Goal: Task Accomplishment & Management: Manage account settings

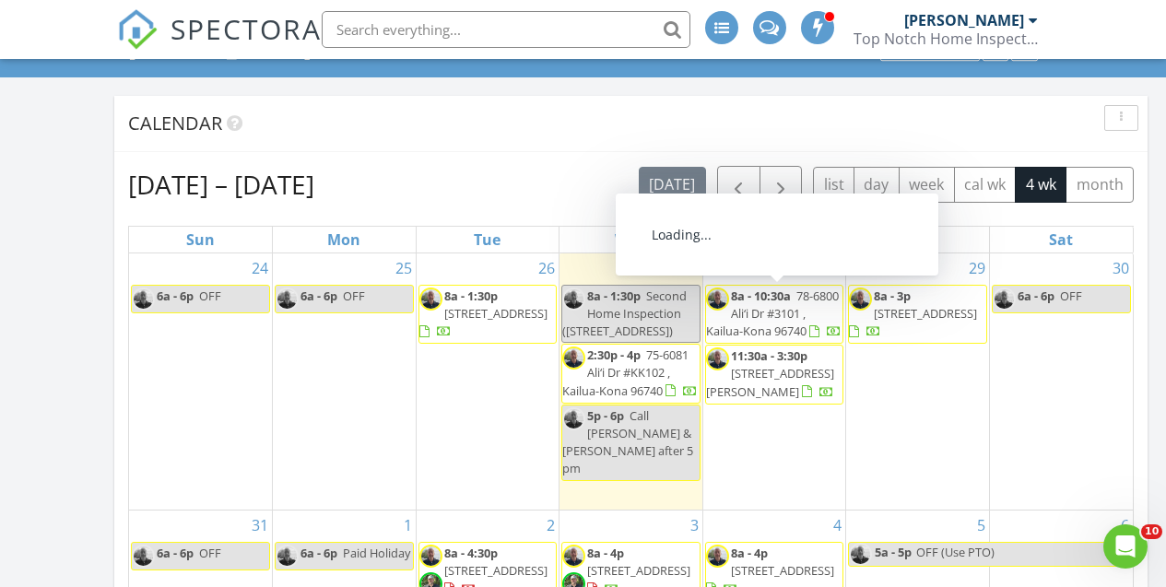
scroll to position [130, 0]
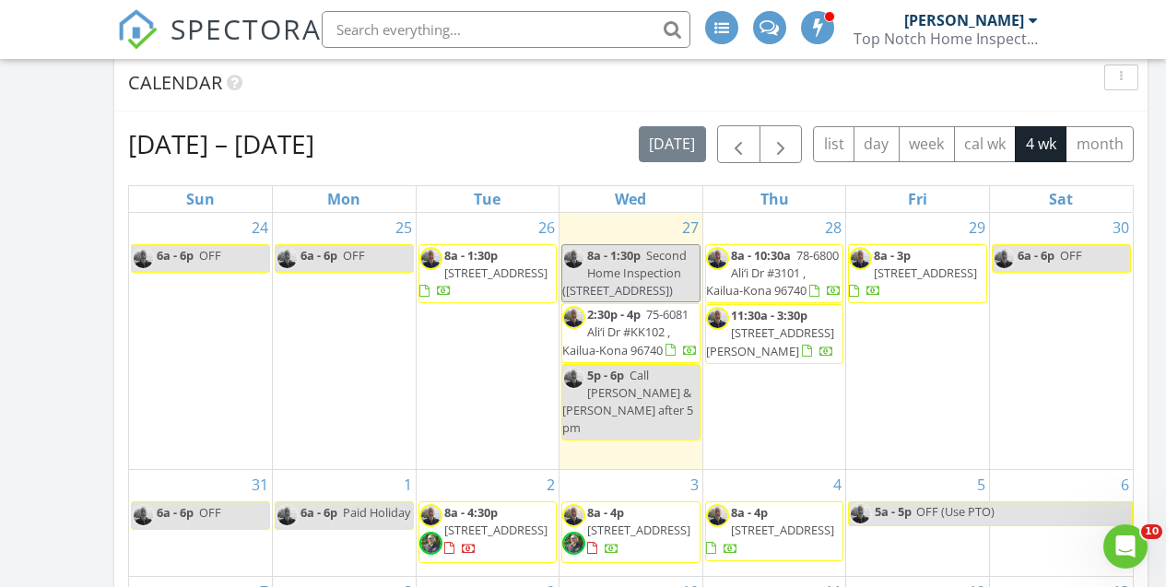
click at [466, 279] on span "73-4385 Holoholo St, Kailua-Kona 96740" at bounding box center [495, 273] width 103 height 17
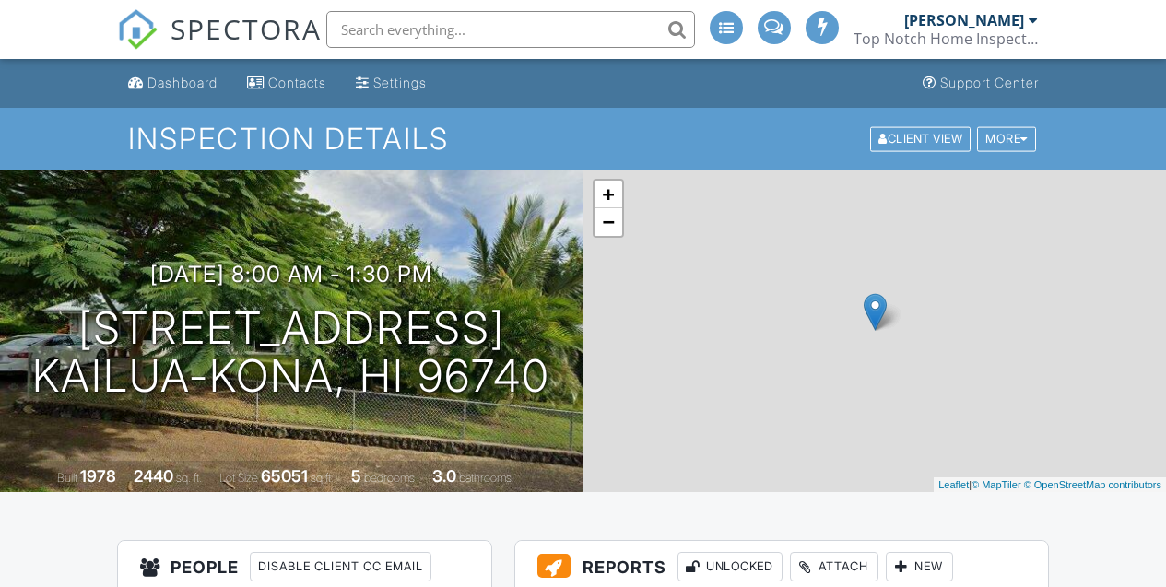
click at [348, 327] on h1 "73-4385 Holoholo St Kailua-Kona, HI 96740" at bounding box center [291, 353] width 518 height 98
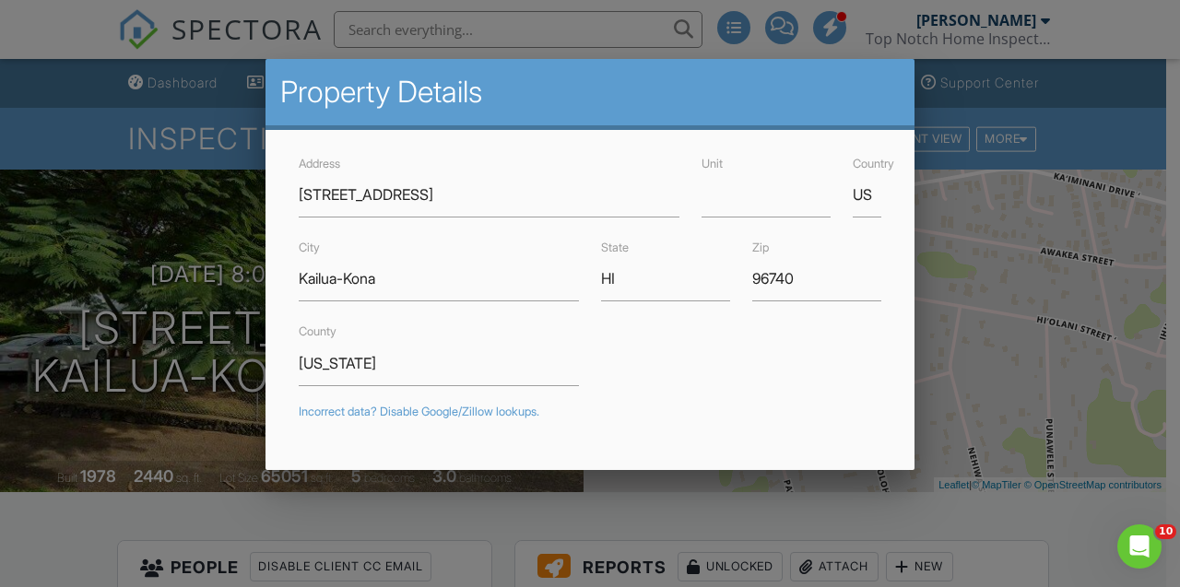
click at [116, 227] on div at bounding box center [590, 275] width 1180 height 734
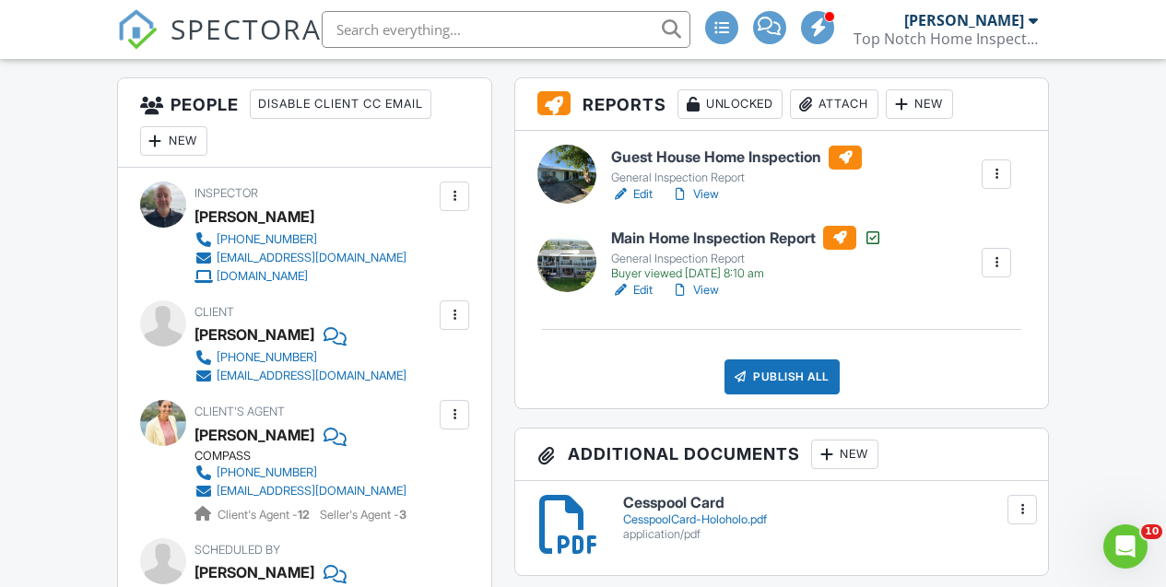
scroll to position [466, 0]
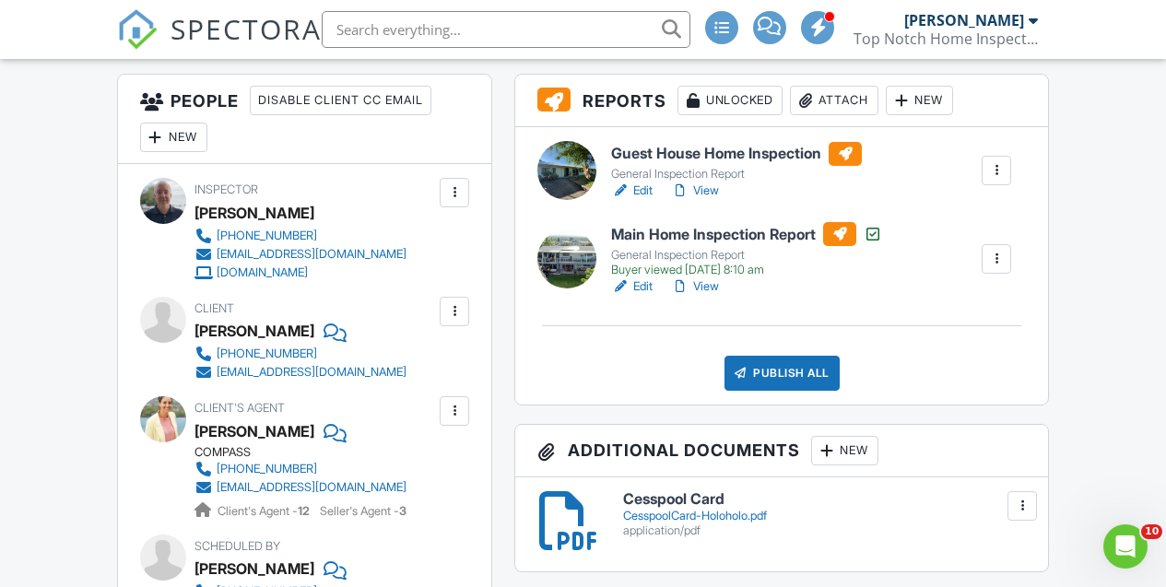
click at [702, 289] on link "View" at bounding box center [695, 286] width 48 height 18
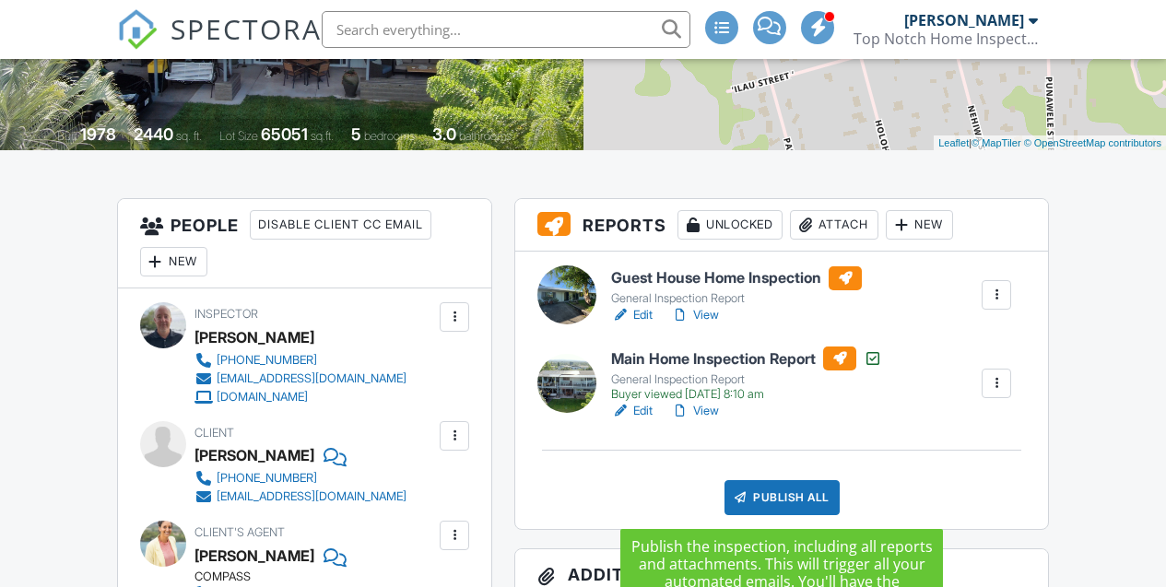
click at [781, 488] on div "Publish All" at bounding box center [782, 497] width 115 height 35
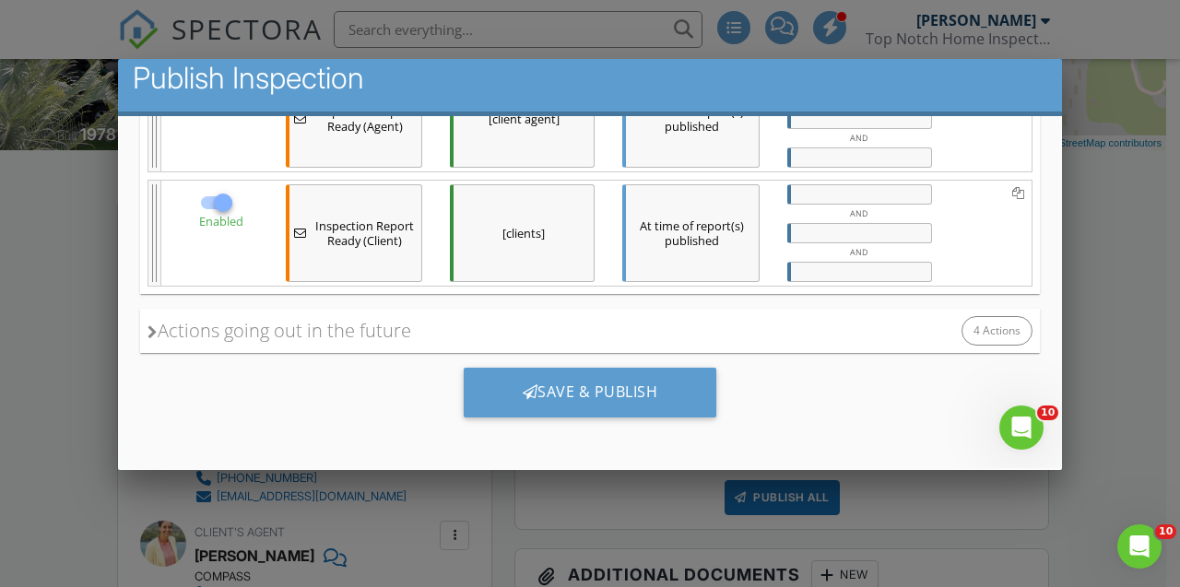
scroll to position [18, 0]
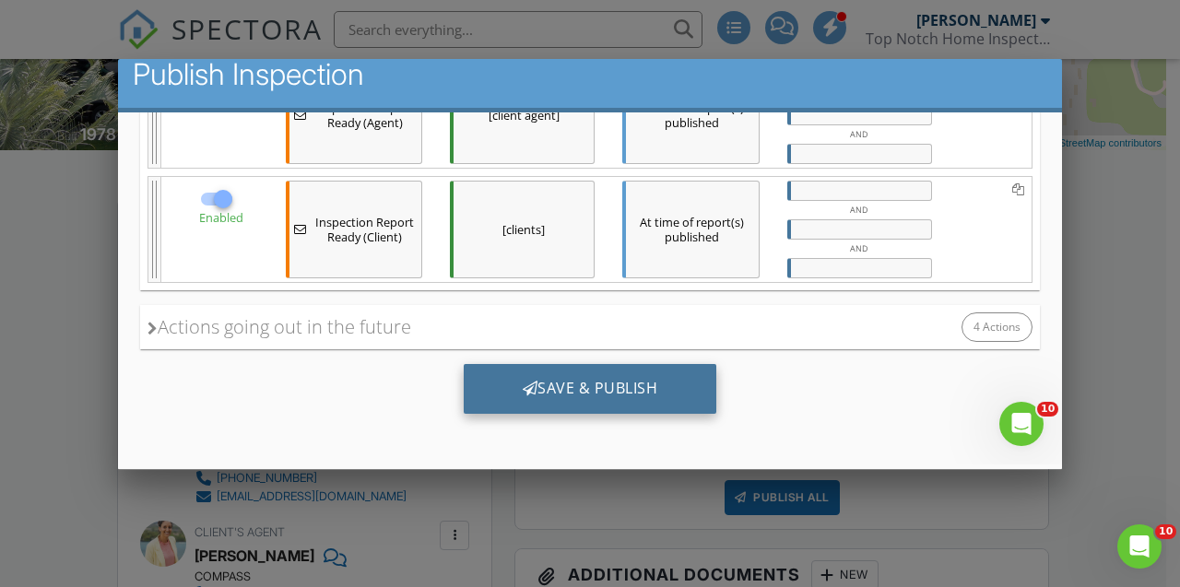
click at [567, 387] on div "Save & Publish" at bounding box center [591, 388] width 254 height 50
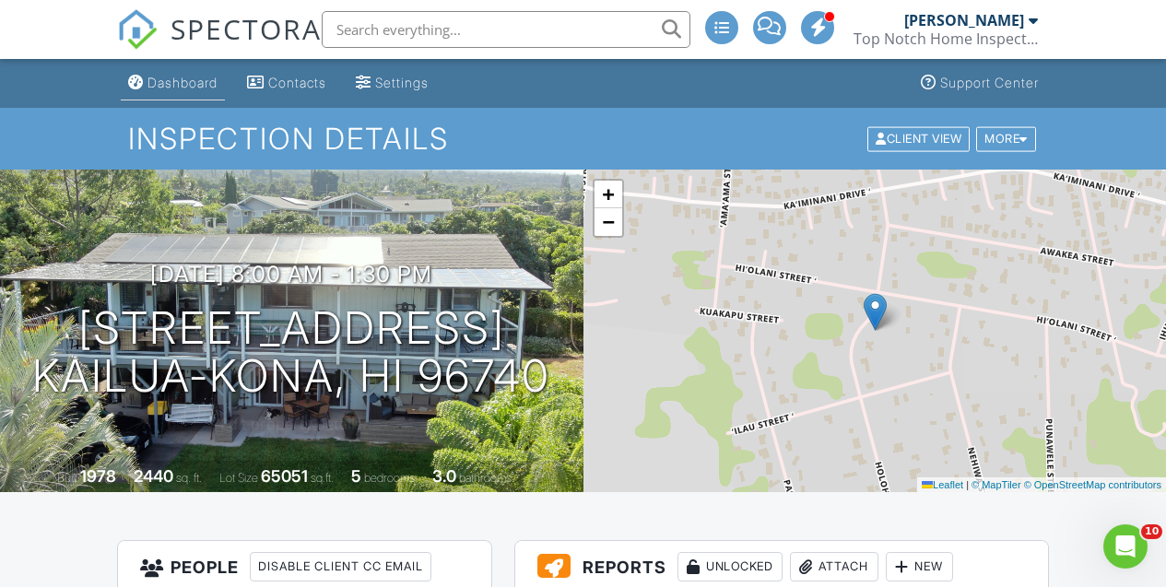
click at [182, 91] on link "Dashboard" at bounding box center [173, 83] width 104 height 34
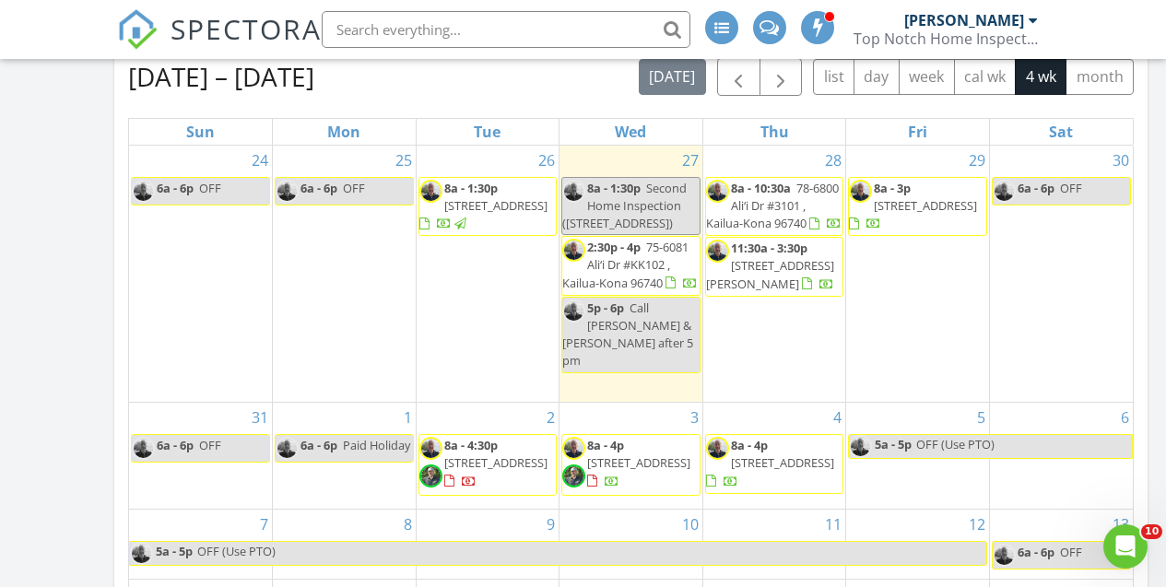
scroll to position [199, 0]
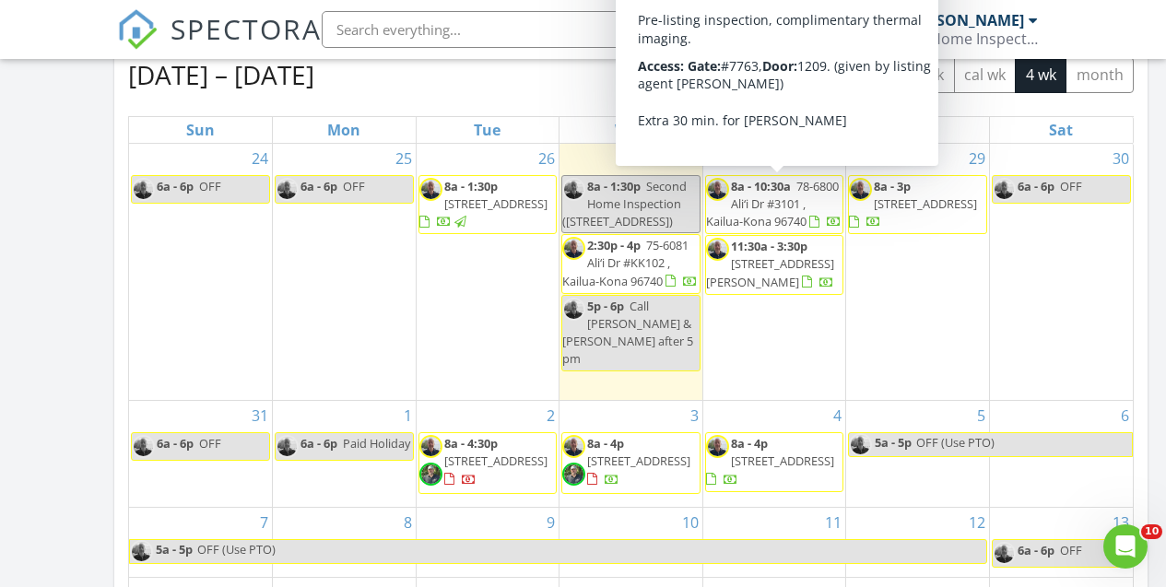
click at [754, 204] on span "78-6800 Ali‘i Dr #3101 , Kailua-Kona 96740" at bounding box center [772, 204] width 133 height 52
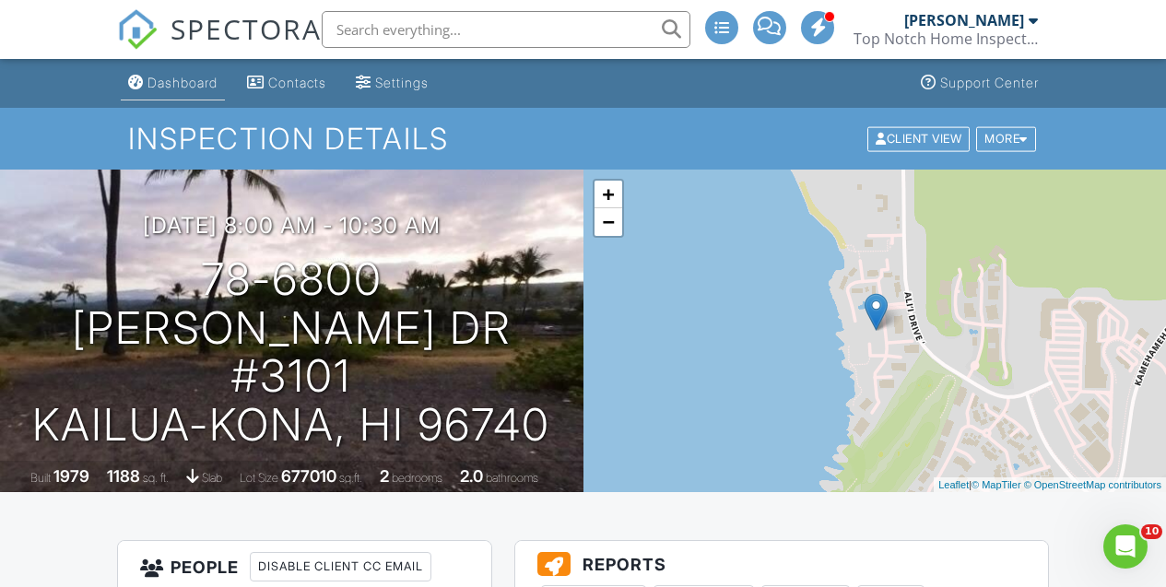
click at [178, 88] on div "Dashboard" at bounding box center [182, 83] width 70 height 16
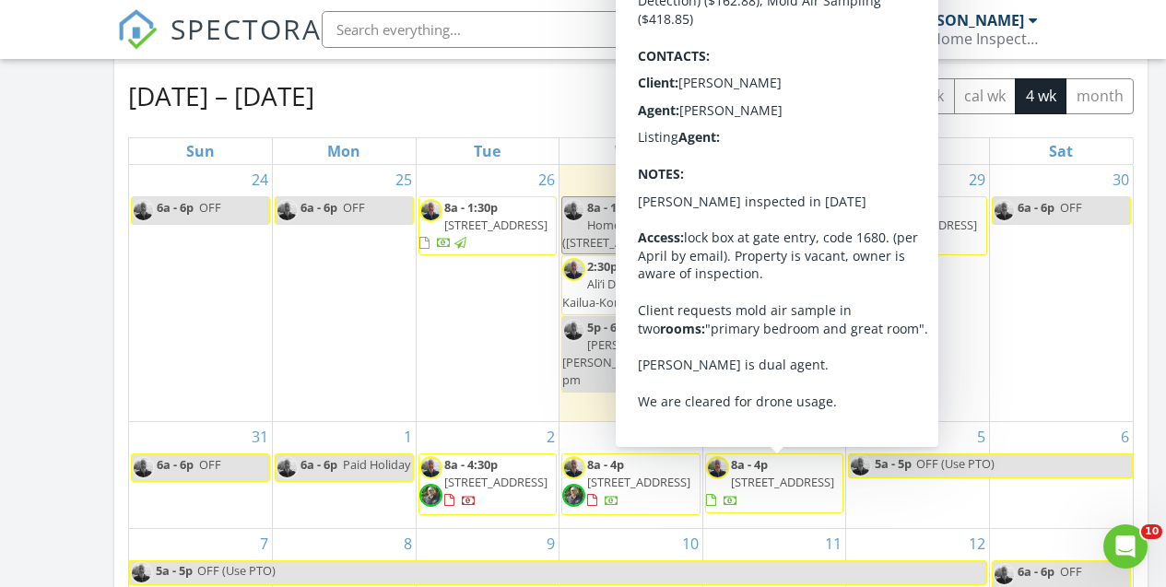
scroll to position [177, 0]
click at [762, 487] on span "[STREET_ADDRESS]" at bounding box center [782, 483] width 103 height 17
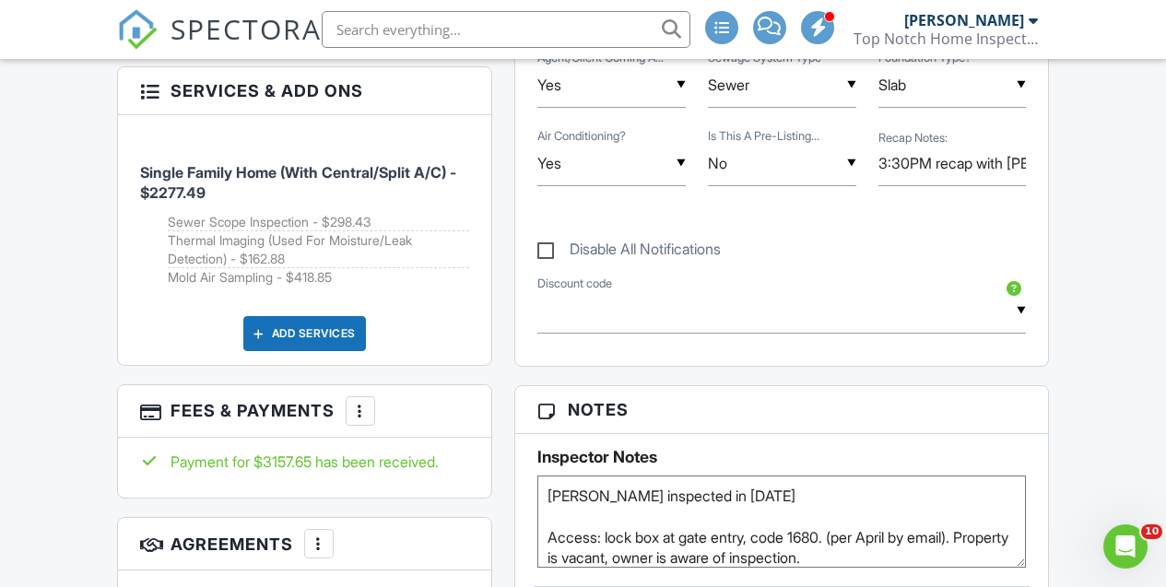
scroll to position [1182, 0]
click at [365, 412] on div at bounding box center [360, 410] width 18 height 18
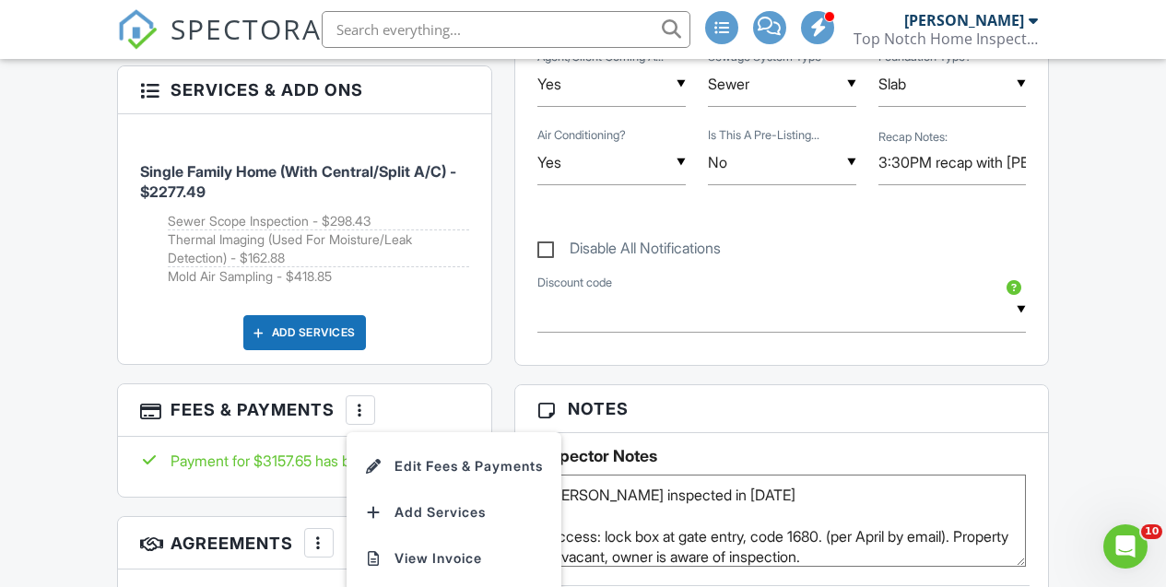
click at [124, 441] on div "Payment for $3157.65 has been received." at bounding box center [305, 467] width 374 height 60
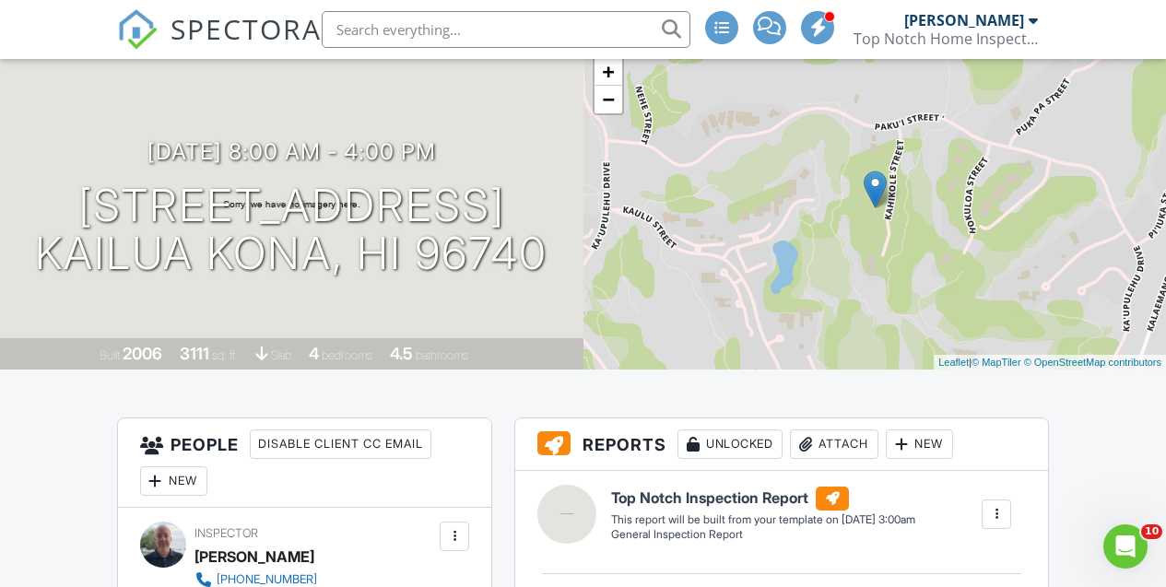
scroll to position [0, 0]
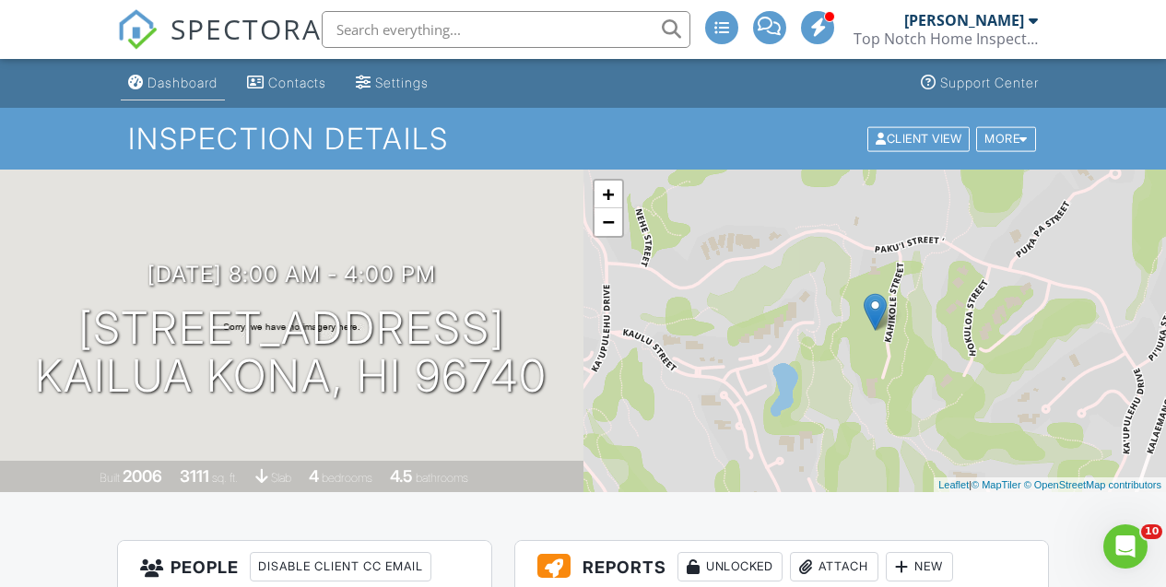
click at [178, 77] on div "Dashboard" at bounding box center [182, 83] width 70 height 16
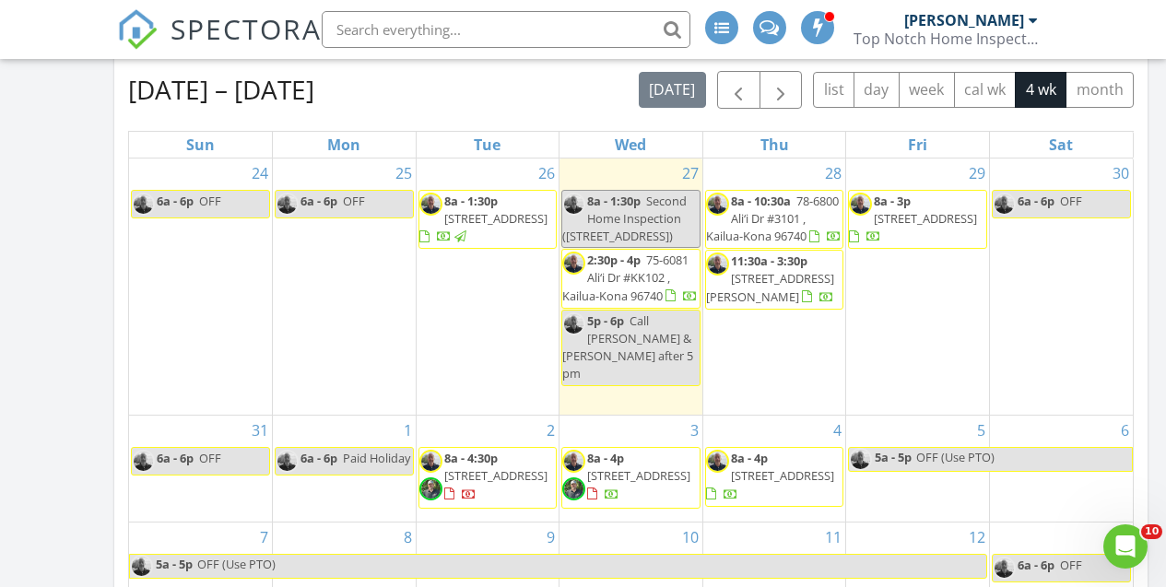
scroll to position [188, 0]
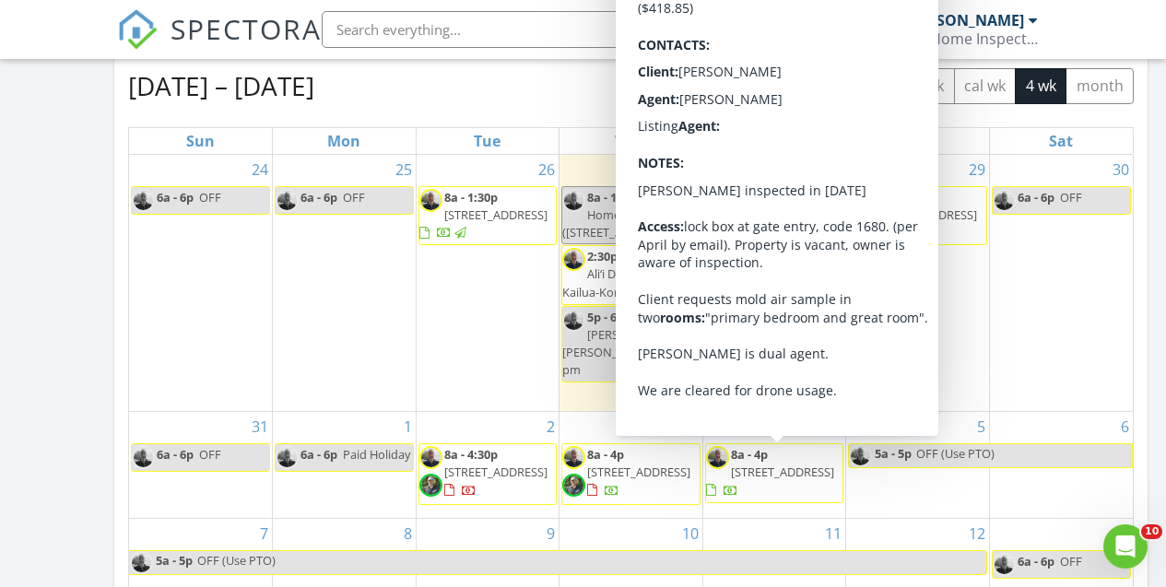
click at [748, 473] on span "[STREET_ADDRESS]" at bounding box center [782, 472] width 103 height 17
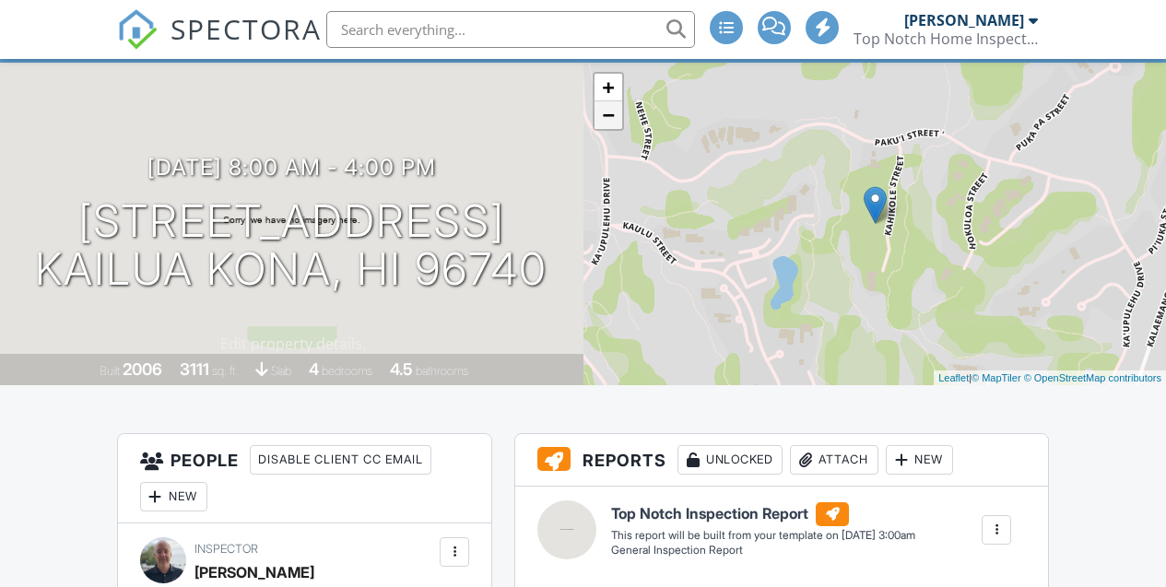
click at [616, 123] on link "−" at bounding box center [609, 115] width 28 height 28
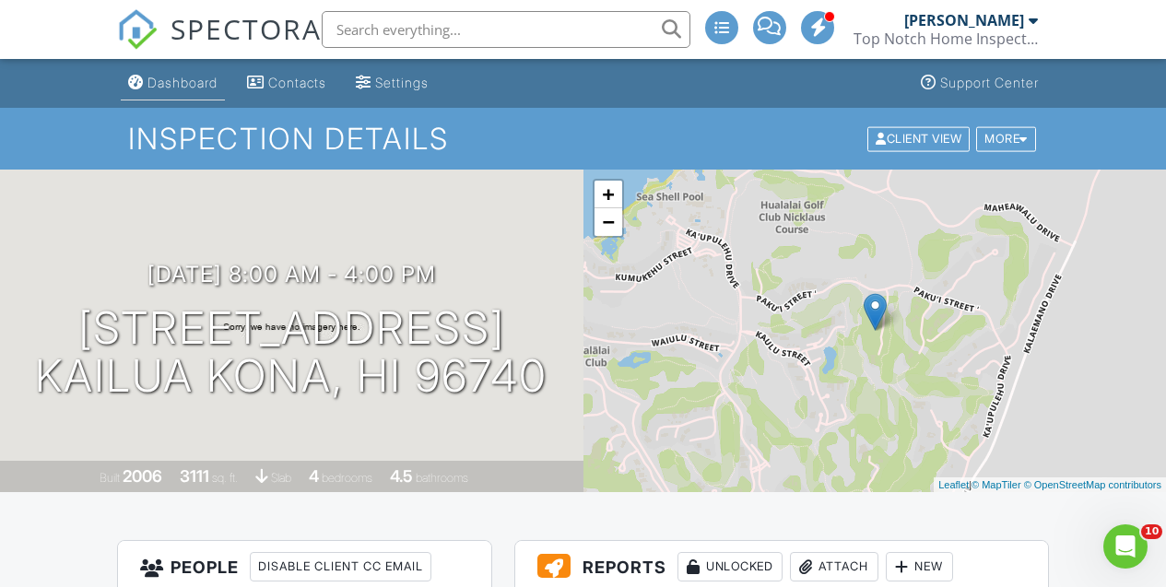
click at [173, 85] on div "Dashboard" at bounding box center [182, 83] width 70 height 16
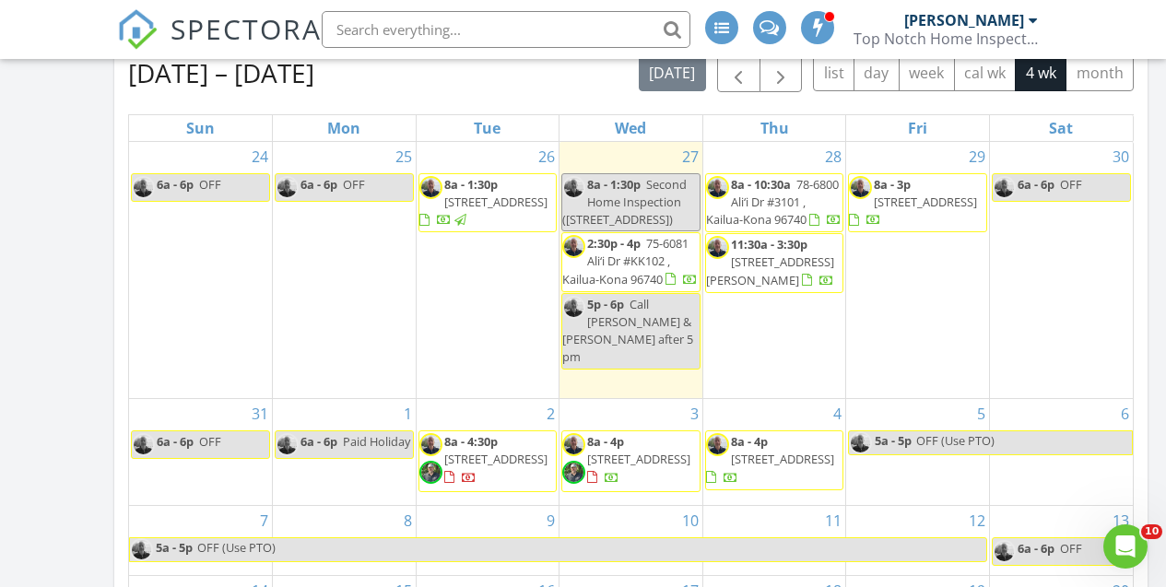
scroll to position [205, 0]
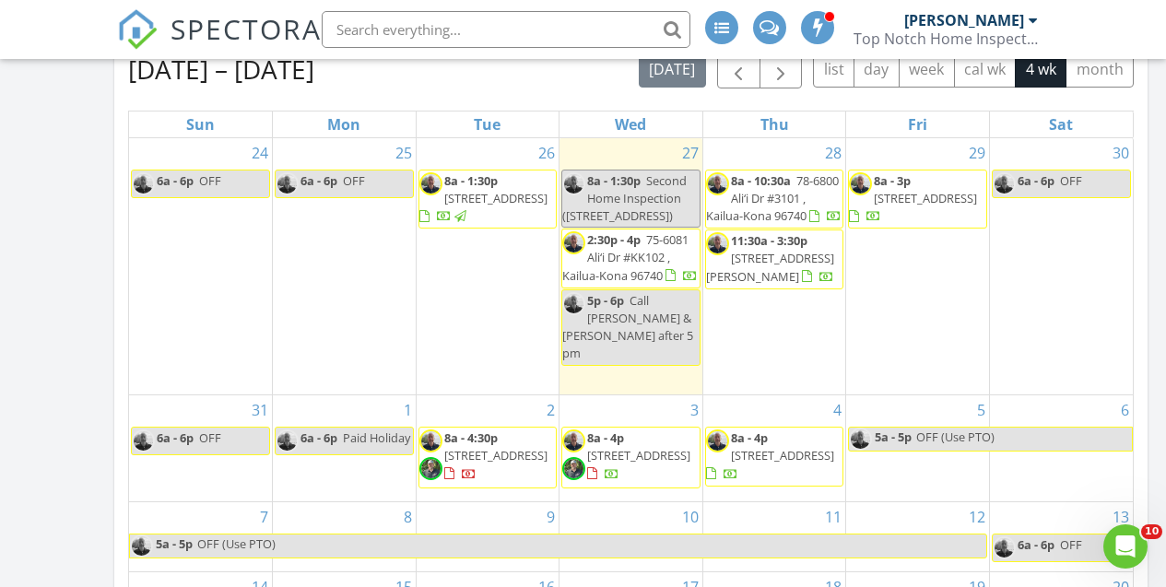
click at [621, 283] on span "75-6081 Ali‘i Dr #KK102 , Kailua-Kona 96740" at bounding box center [625, 257] width 126 height 52
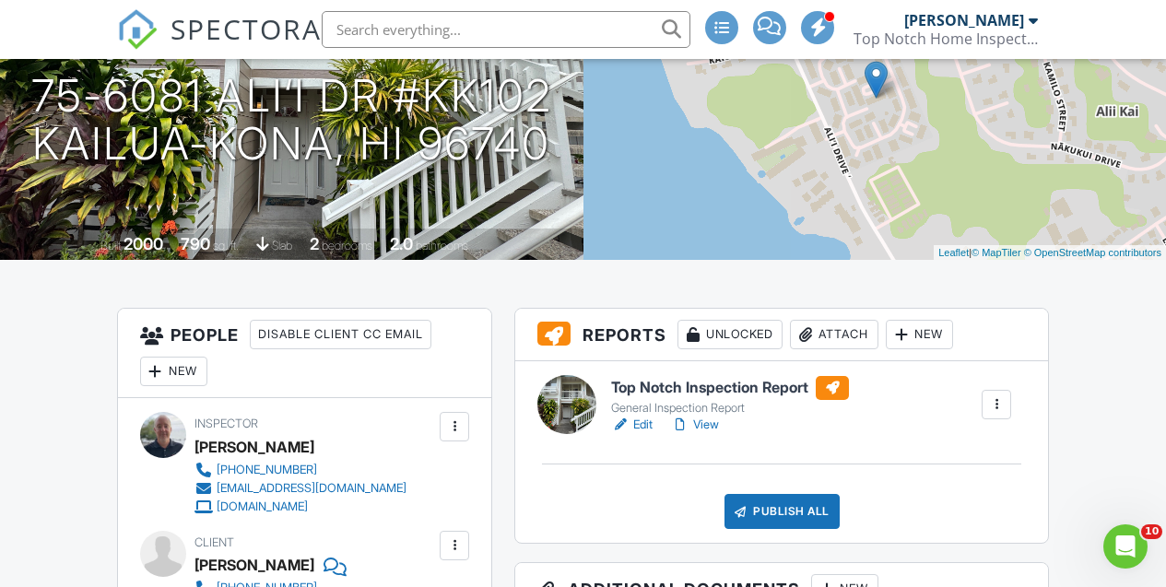
scroll to position [358, 0]
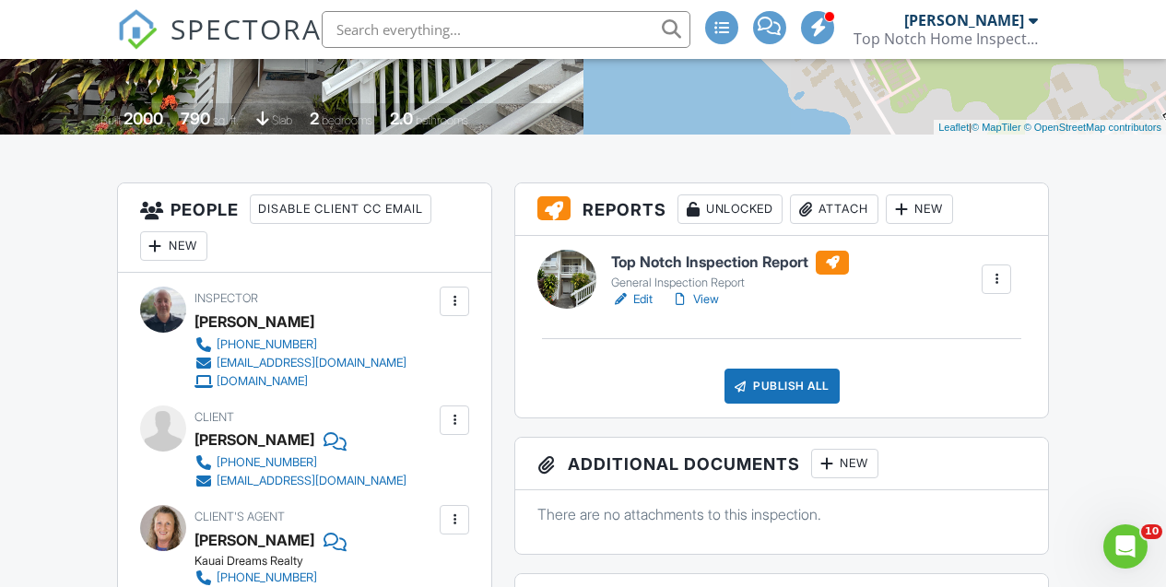
click at [714, 303] on link "View" at bounding box center [695, 299] width 48 height 18
